Goal: Entertainment & Leisure: Browse casually

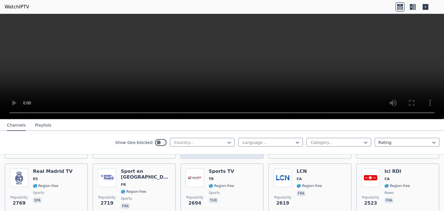
scroll to position [58, 0]
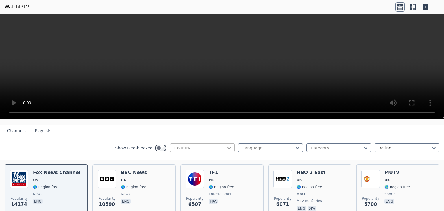
click at [227, 145] on icon at bounding box center [229, 148] width 6 height 6
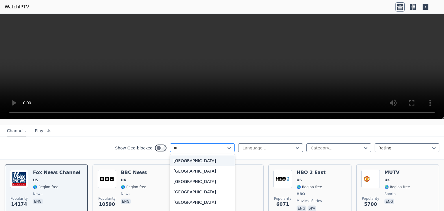
type input "***"
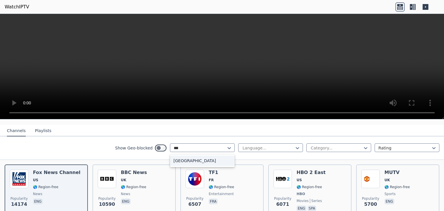
click at [181, 155] on div "[GEOGRAPHIC_DATA]" at bounding box center [202, 160] width 65 height 10
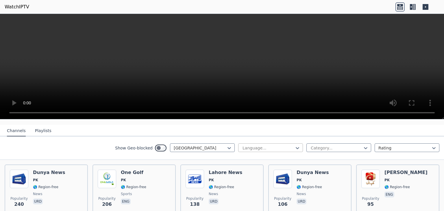
click at [297, 143] on div "Language..." at bounding box center [270, 147] width 65 height 9
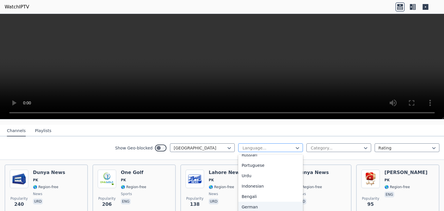
scroll to position [58, 0]
drag, startPoint x: 68, startPoint y: 138, endPoint x: 91, endPoint y: 138, distance: 22.5
click at [69, 139] on div "Show Geo-blocked Pakistan 22 results available. Use Up and Down to choose optio…" at bounding box center [222, 147] width 444 height 23
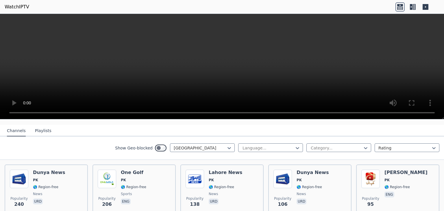
click at [40, 129] on button "Playlists" at bounding box center [43, 130] width 16 height 11
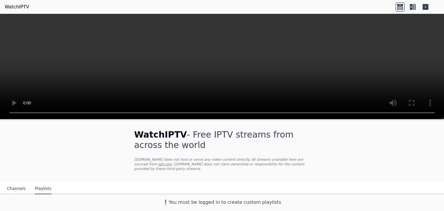
click at [373, 72] on video at bounding box center [222, 66] width 444 height 105
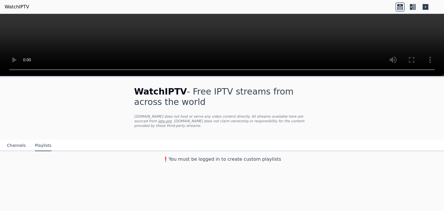
click at [15, 142] on button "Channels" at bounding box center [16, 145] width 19 height 11
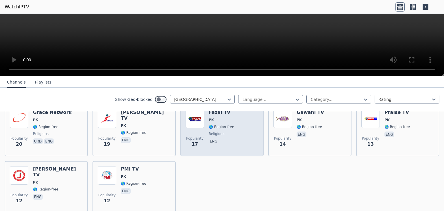
scroll to position [231, 0]
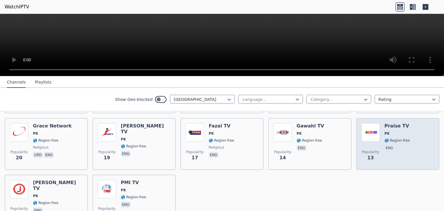
click at [409, 149] on div "Popularity 13 Praise TV PK 🌎 Region-free eng" at bounding box center [397, 144] width 73 height 42
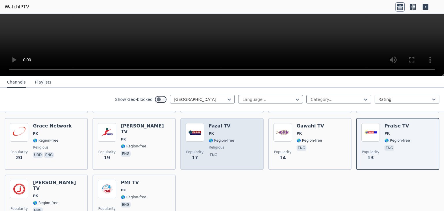
click at [230, 151] on div "Popularity 17 Fazal TV PK 🌎 Region-free religious eng" at bounding box center [222, 144] width 73 height 42
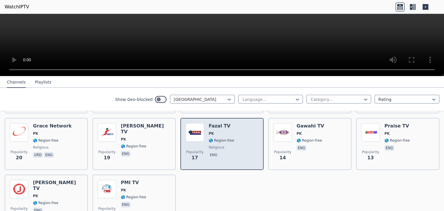
click at [206, 150] on div "Popularity 17 Fazal TV PK 🌎 Region-free religious eng" at bounding box center [222, 144] width 73 height 42
click at [224, 152] on span "eng" at bounding box center [221, 155] width 25 height 7
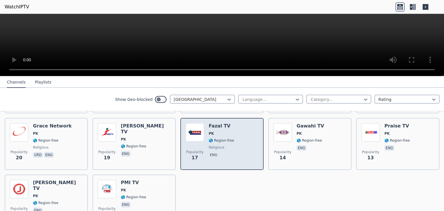
click at [241, 144] on div "Popularity 17 Fazal TV PK 🌎 Region-free religious eng" at bounding box center [222, 144] width 73 height 42
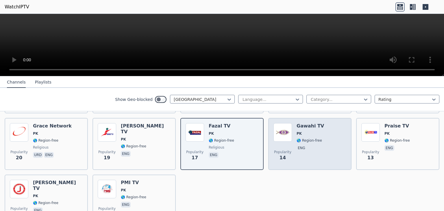
click at [299, 153] on div "Gawahi TV PK 🌎 Region-free eng" at bounding box center [310, 144] width 27 height 42
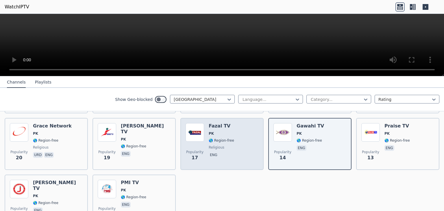
click at [238, 147] on div "Popularity 17 Fazal TV PK 🌎 Region-free religious eng" at bounding box center [222, 144] width 73 height 42
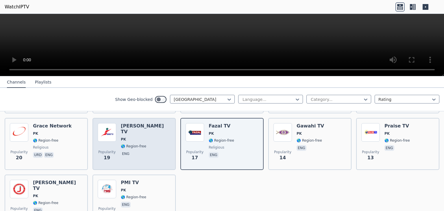
click at [165, 141] on div "Popularity 19 [PERSON_NAME] TV PK 🌎 Region-free eng" at bounding box center [134, 144] width 73 height 42
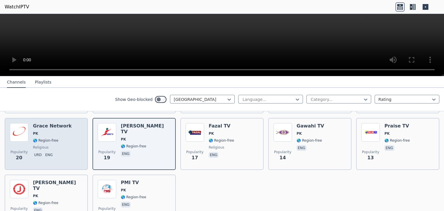
click at [67, 136] on div "Popularity 20 Grace Network PK 🌎 Region-free religious urd eng" at bounding box center [46, 144] width 73 height 42
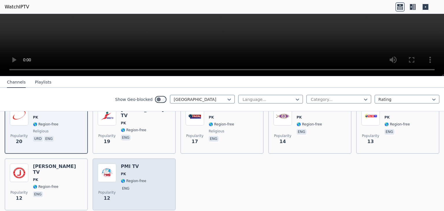
scroll to position [260, 0]
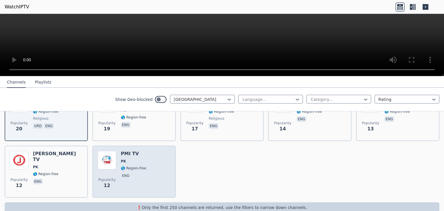
click at [149, 151] on div "Popularity 12 PMI TV PK 🌎 Region-free eng" at bounding box center [134, 172] width 73 height 42
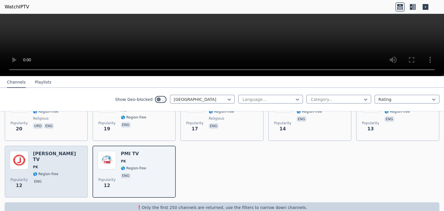
click at [76, 157] on div "Popularity 12 [PERSON_NAME] TV PK 🌎 Region-free eng" at bounding box center [46, 172] width 73 height 42
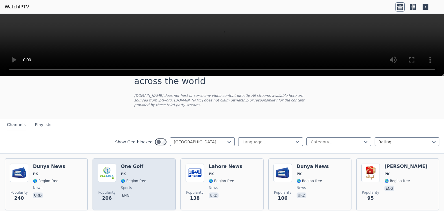
scroll to position [0, 0]
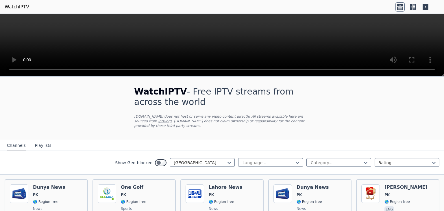
click at [19, 5] on link "WatchIPTV" at bounding box center [17, 6] width 25 height 7
click at [42, 142] on button "Playlists" at bounding box center [43, 145] width 16 height 11
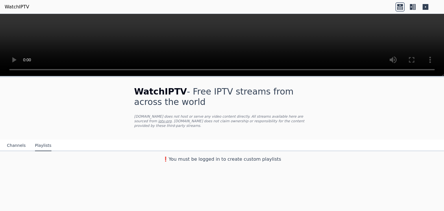
click at [16, 141] on button "Channels" at bounding box center [16, 145] width 19 height 11
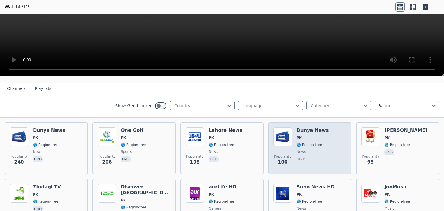
scroll to position [58, 0]
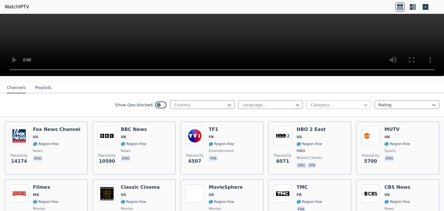
click at [363, 102] on icon at bounding box center [366, 105] width 6 height 6
click at [16, 5] on link "WatchIPTV" at bounding box center [17, 6] width 25 height 7
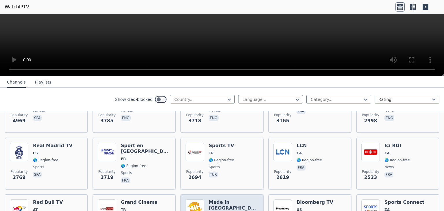
scroll to position [231, 0]
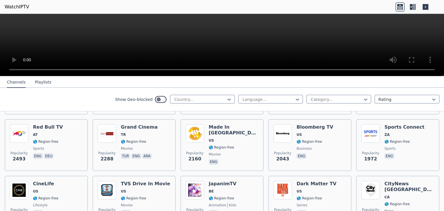
click at [24, 8] on link "WatchIPTV" at bounding box center [17, 6] width 25 height 7
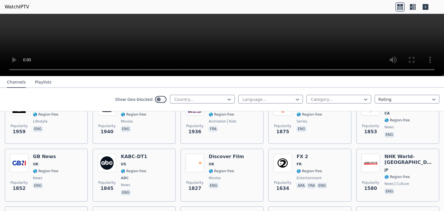
scroll to position [318, 0]
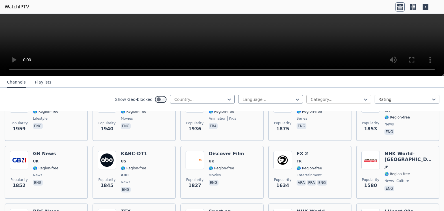
click at [343, 99] on div at bounding box center [336, 100] width 53 height 6
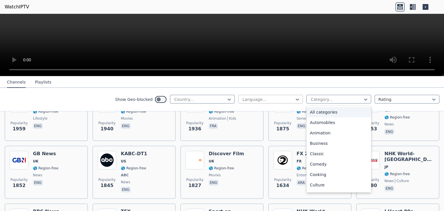
click at [289, 98] on div at bounding box center [268, 100] width 53 height 6
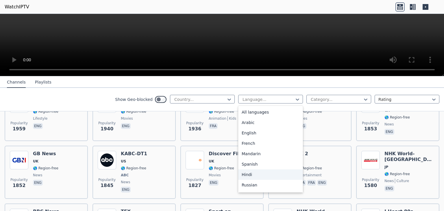
click at [250, 176] on div "Hindi" at bounding box center [270, 174] width 65 height 10
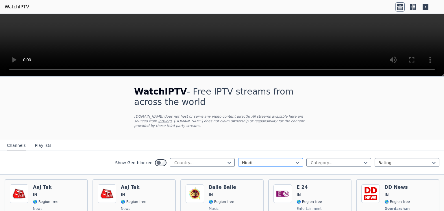
scroll to position [58, 0]
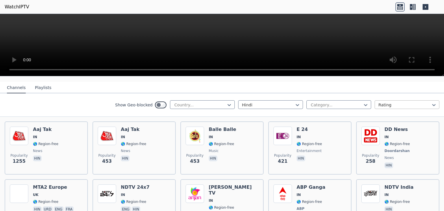
click at [402, 102] on div at bounding box center [404, 105] width 53 height 6
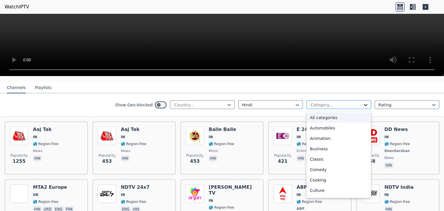
click at [363, 102] on icon at bounding box center [366, 105] width 6 height 6
click at [317, 137] on div "Animation" at bounding box center [338, 138] width 65 height 10
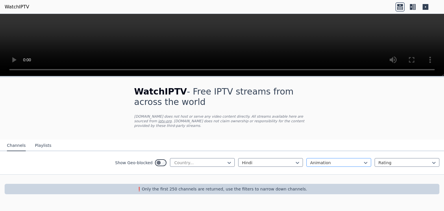
click at [340, 160] on div at bounding box center [336, 163] width 53 height 6
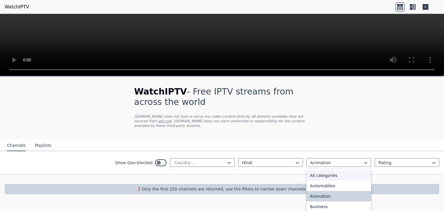
click at [329, 170] on div "All categories" at bounding box center [338, 175] width 65 height 10
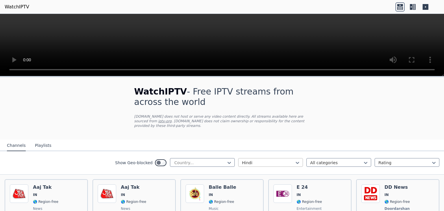
drag, startPoint x: 295, startPoint y: 156, endPoint x: 283, endPoint y: 155, distance: 11.3
click at [294, 160] on icon at bounding box center [297, 163] width 6 height 6
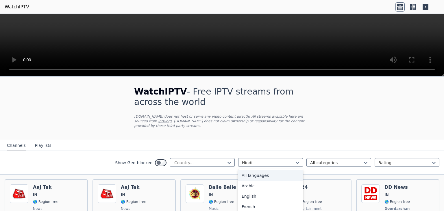
click at [255, 172] on div "All languages" at bounding box center [270, 175] width 65 height 10
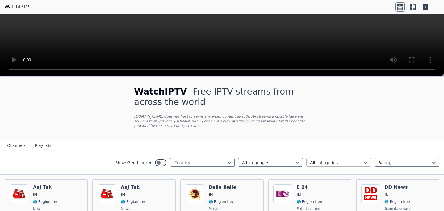
click at [340, 160] on div at bounding box center [336, 163] width 53 height 6
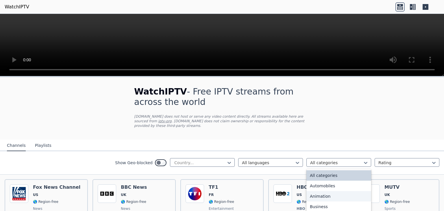
click at [322, 191] on div "Animation" at bounding box center [338, 196] width 65 height 10
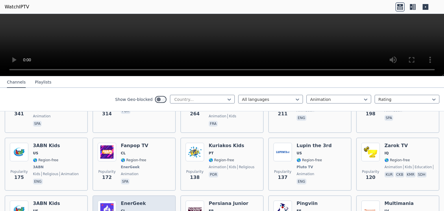
scroll to position [173, 0]
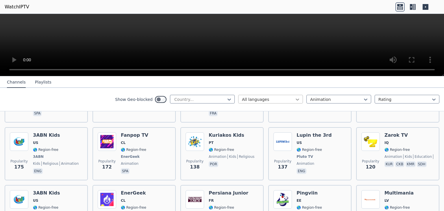
click at [294, 99] on icon at bounding box center [297, 100] width 6 height 6
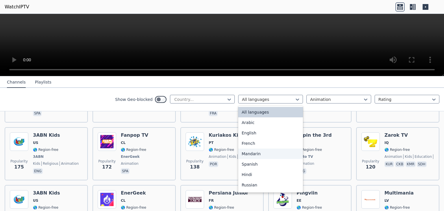
scroll to position [58, 0]
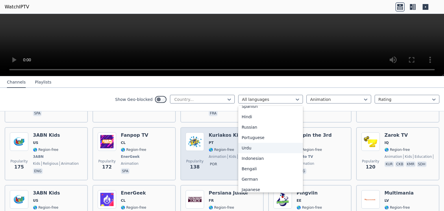
click at [253, 146] on div "Urdu" at bounding box center [270, 148] width 65 height 10
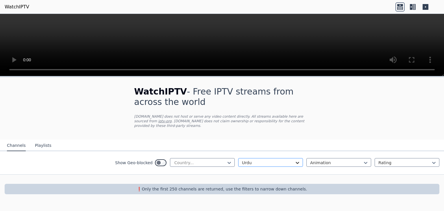
click at [296, 160] on icon at bounding box center [297, 163] width 6 height 6
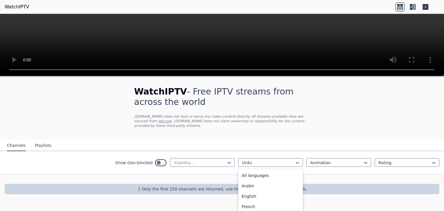
scroll to position [22, 0]
click at [257, 169] on div "English" at bounding box center [270, 174] width 65 height 10
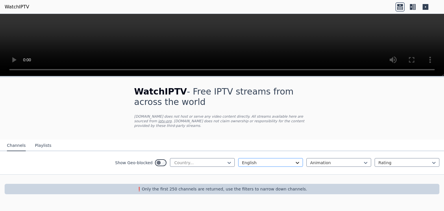
click at [295, 160] on icon at bounding box center [297, 163] width 6 height 6
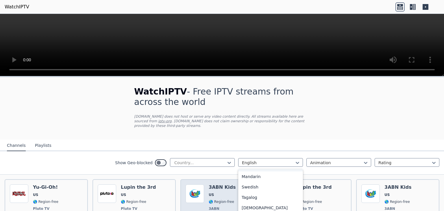
scroll to position [173, 0]
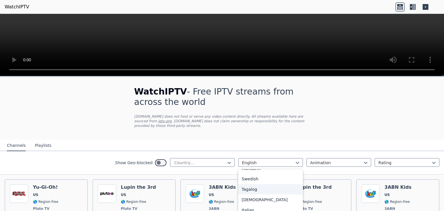
click at [99, 140] on nav "Channels Playlists" at bounding box center [222, 146] width 444 height 12
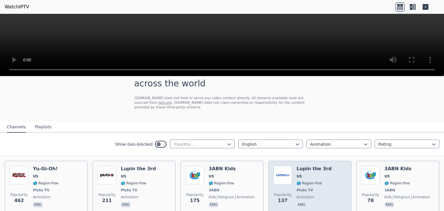
scroll to position [40, 0]
